Goal: Check status: Check status

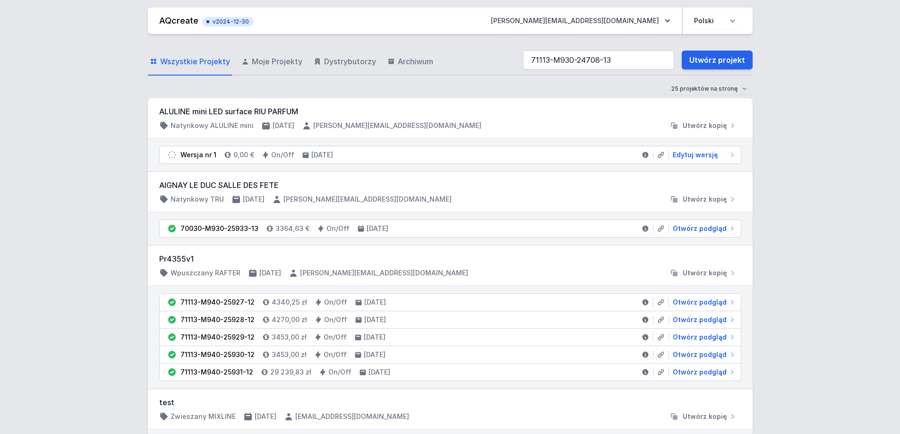
type input "71113-M930-24708-13"
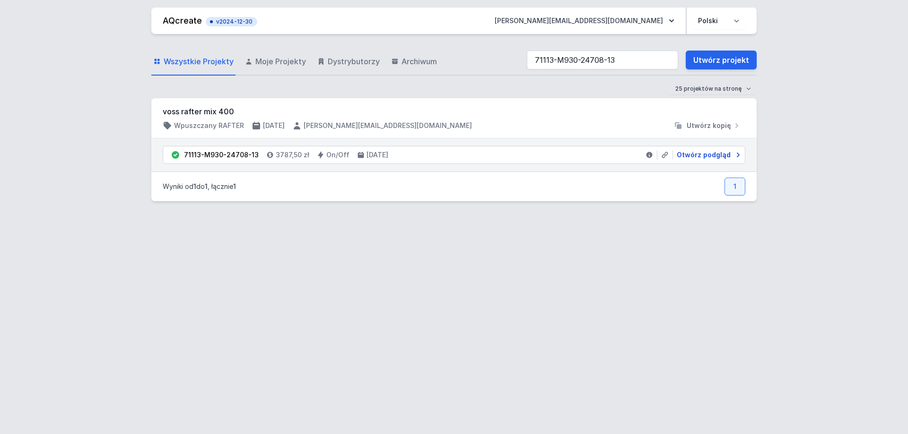
click at [712, 153] on span "Otwórz podgląd" at bounding box center [703, 154] width 54 height 9
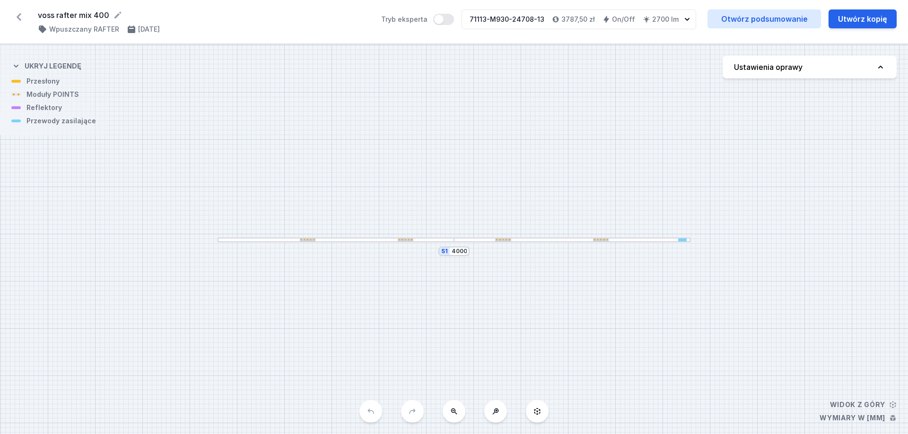
click at [606, 238] on div at bounding box center [572, 240] width 236 height 5
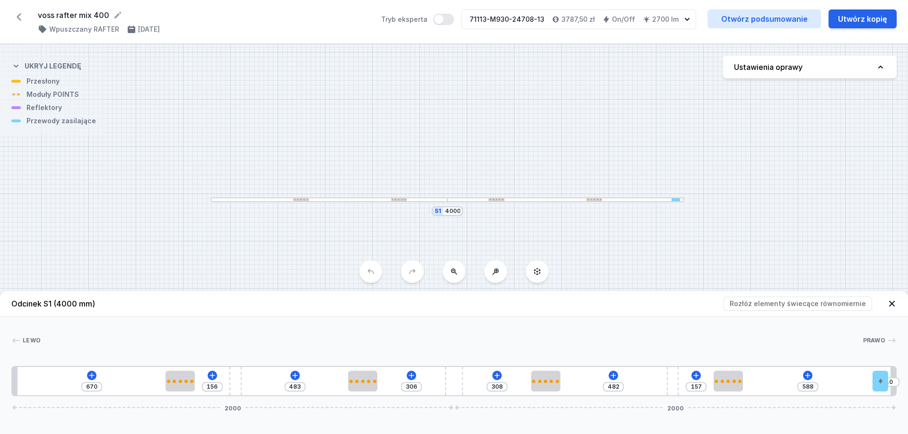
drag, startPoint x: 548, startPoint y: 207, endPoint x: 537, endPoint y: 158, distance: 50.2
click at [538, 158] on div "S1 4000" at bounding box center [454, 239] width 908 height 390
click at [338, 106] on div "S1 4000" at bounding box center [454, 239] width 908 height 390
drag, startPoint x: 326, startPoint y: 172, endPoint x: 318, endPoint y: 158, distance: 15.2
click at [320, 160] on div "S1 4000" at bounding box center [454, 239] width 908 height 390
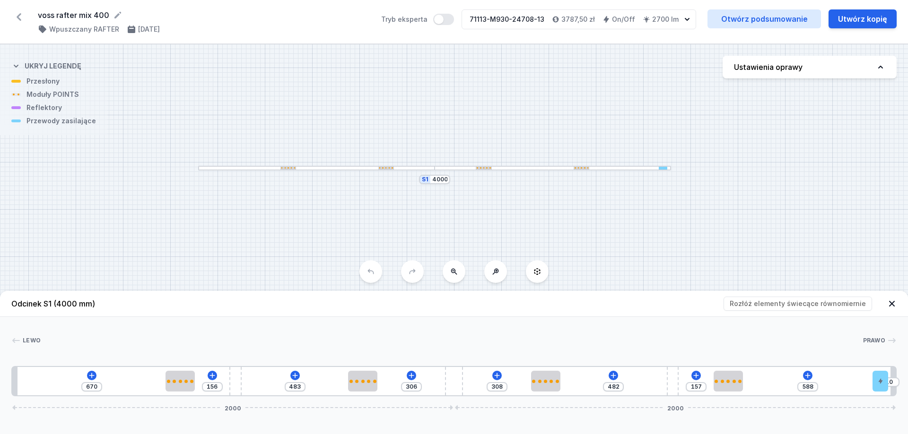
click at [312, 141] on div "S1 4000" at bounding box center [454, 239] width 908 height 390
drag, startPoint x: 516, startPoint y: 160, endPoint x: 523, endPoint y: 158, distance: 7.7
click at [524, 158] on div "S1 4000" at bounding box center [454, 239] width 908 height 390
drag, startPoint x: 284, startPoint y: 233, endPoint x: 264, endPoint y: 231, distance: 19.9
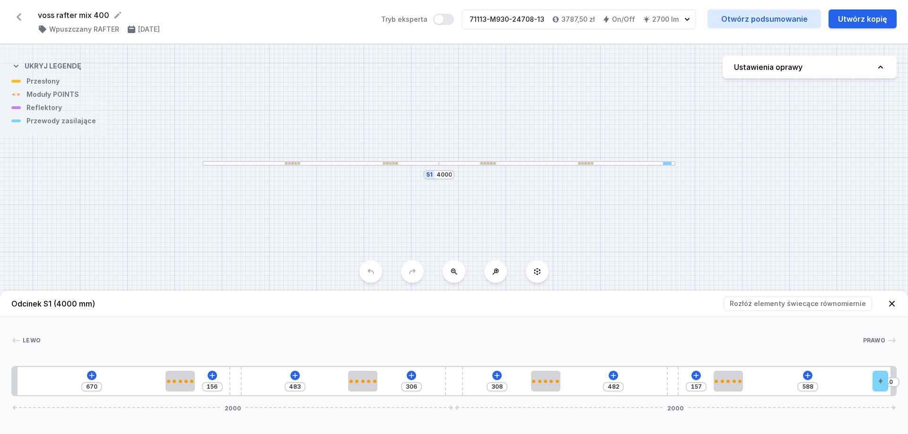
click at [264, 231] on div "S1 4000" at bounding box center [454, 239] width 908 height 390
drag, startPoint x: 265, startPoint y: 228, endPoint x: 278, endPoint y: 227, distance: 13.7
click at [278, 227] on div "S1 4000" at bounding box center [454, 239] width 908 height 390
